Goal: Transaction & Acquisition: Purchase product/service

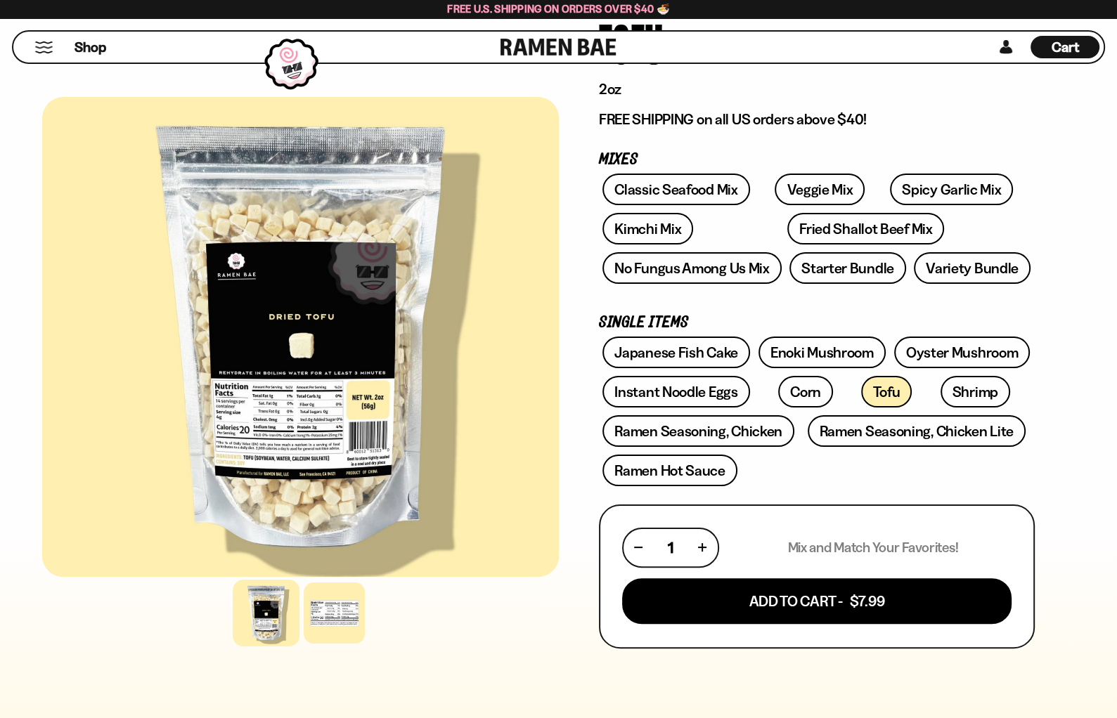
scroll to position [141, 0]
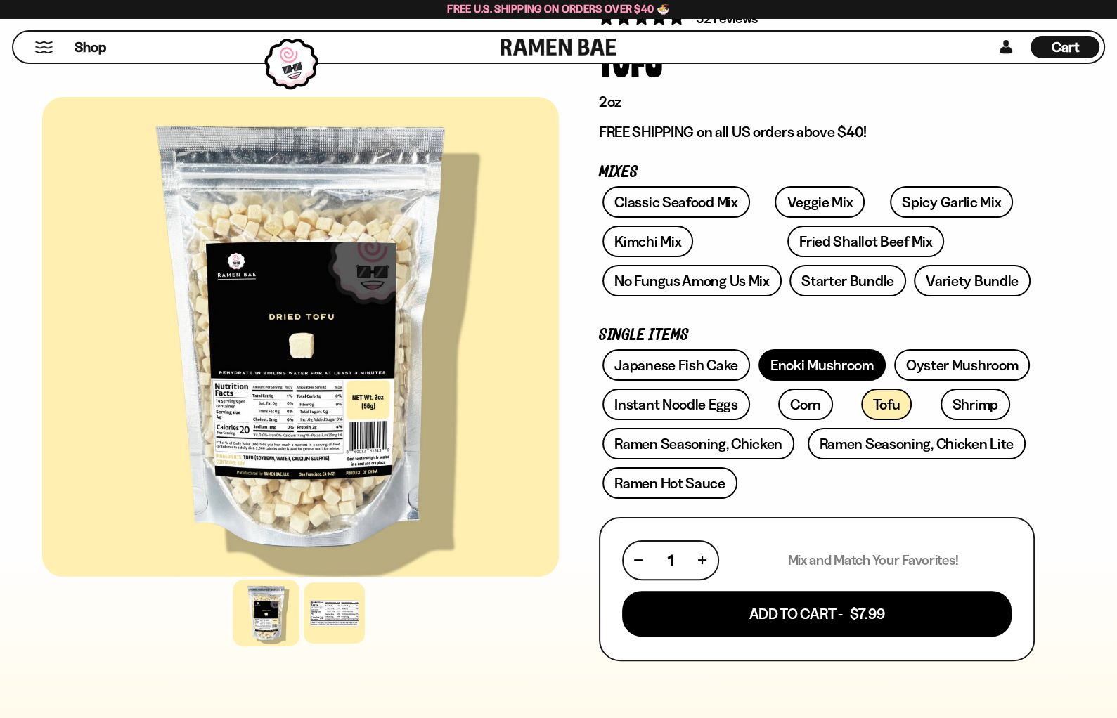
click at [785, 361] on link "Enoki Mushroom" at bounding box center [821, 365] width 127 height 32
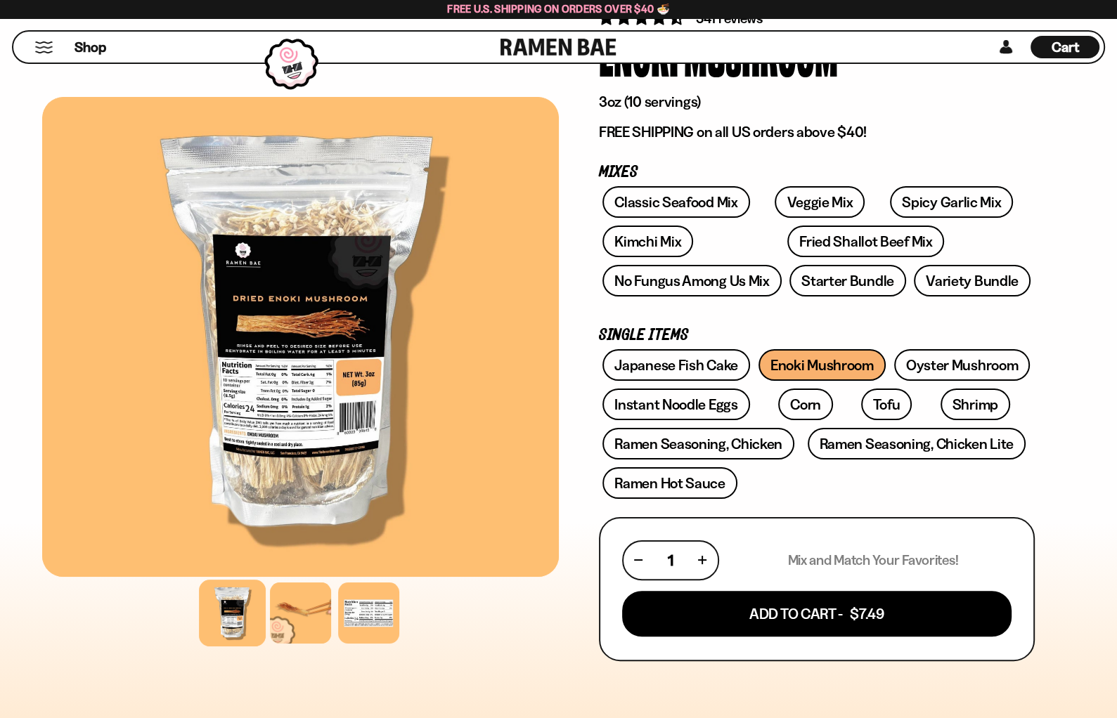
scroll to position [211, 0]
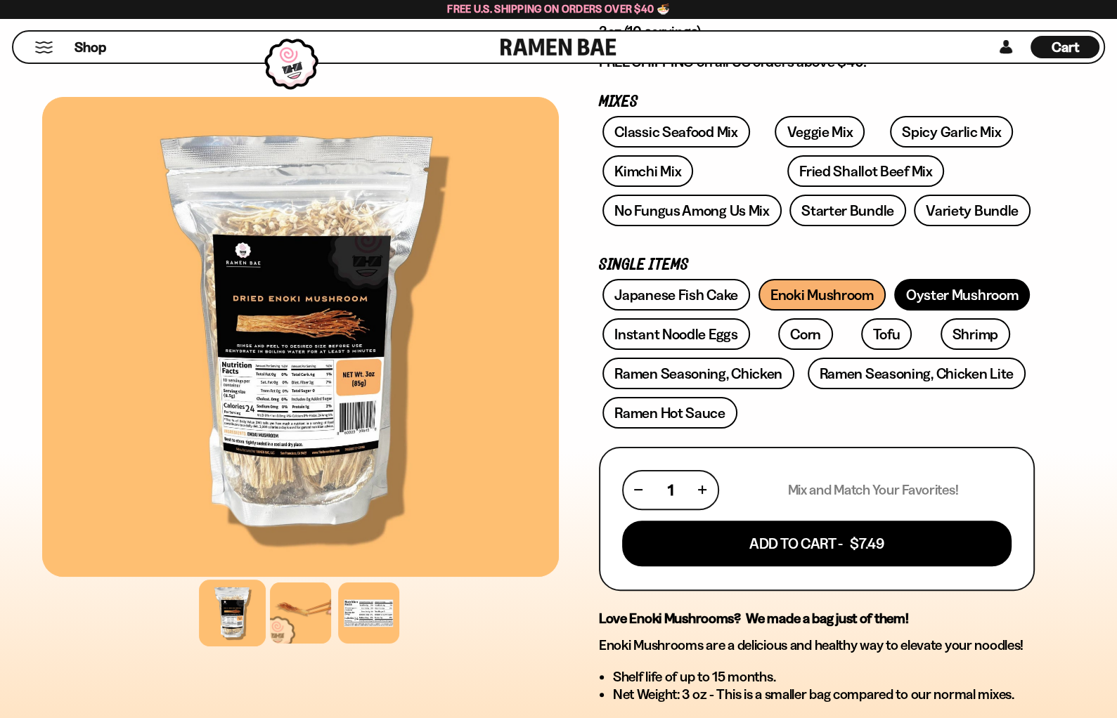
click at [919, 288] on link "Oyster Mushroom" at bounding box center [962, 295] width 136 height 32
